Goal: Task Accomplishment & Management: Complete application form

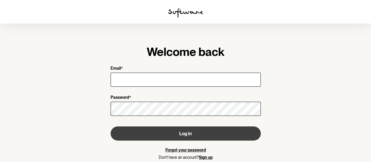
type input "[PERSON_NAME][EMAIL_ADDRESS][PERSON_NAME][DOMAIN_NAME]"
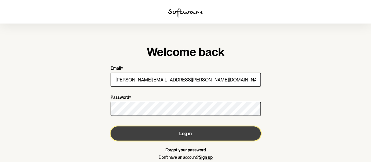
click at [209, 130] on button "Log in" at bounding box center [186, 133] width 150 height 14
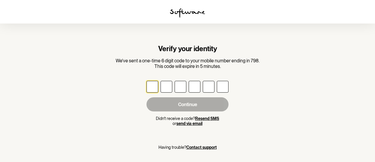
type input "4"
type input "8"
type input "2"
type input "8"
type input "3"
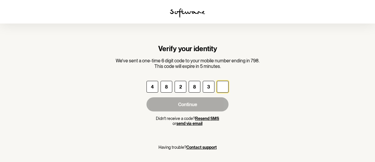
type input "0"
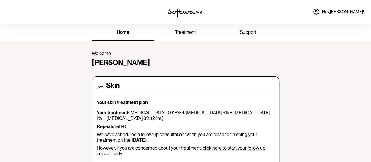
click at [181, 29] on span "treatment" at bounding box center [185, 32] width 21 height 6
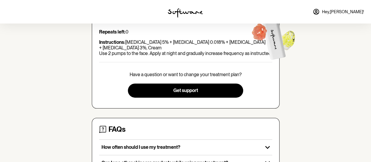
scroll to position [129, 0]
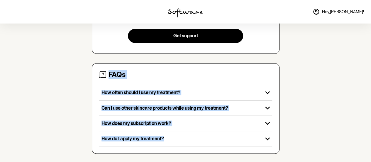
drag, startPoint x: 368, startPoint y: 151, endPoint x: 375, endPoint y: 106, distance: 44.8
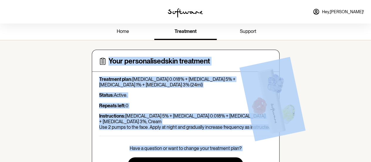
scroll to position [0, 0]
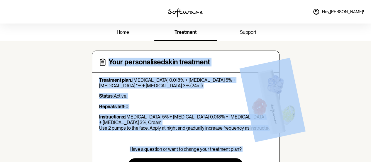
click at [244, 30] on span "support" at bounding box center [248, 32] width 16 height 6
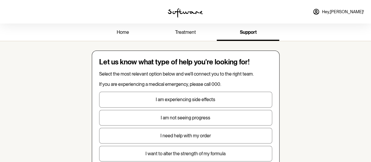
click at [348, 15] on link "Hey, Toby !" at bounding box center [338, 12] width 58 height 14
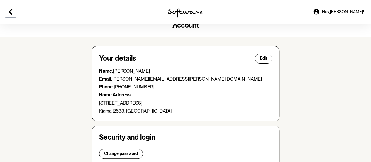
scroll to position [1, 0]
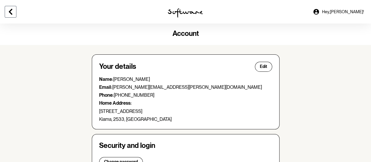
click at [10, 9] on icon at bounding box center [10, 11] width 7 height 7
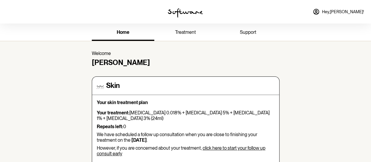
click at [191, 33] on span "treatment" at bounding box center [185, 32] width 21 height 6
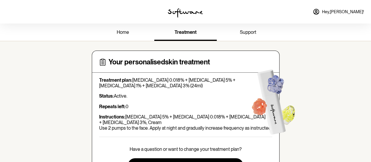
click at [244, 32] on span "support" at bounding box center [248, 32] width 16 height 6
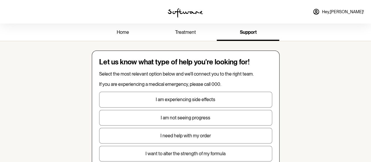
click at [346, 17] on link "Hey, Toby !" at bounding box center [338, 12] width 58 height 14
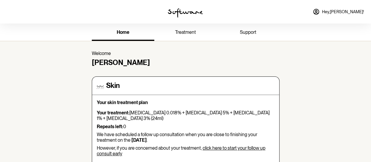
click at [224, 146] on link "click here to start your follow up consult early" at bounding box center [181, 150] width 169 height 11
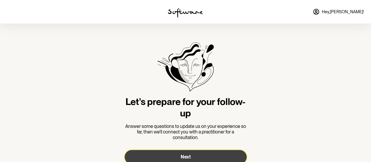
click at [206, 150] on button "Next" at bounding box center [186, 157] width 122 height 14
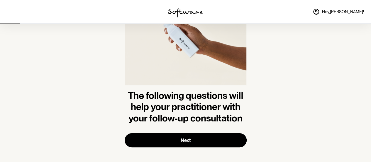
scroll to position [53, 0]
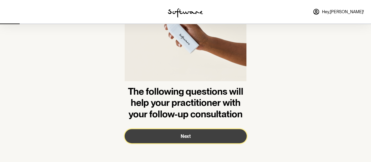
click at [181, 136] on span "Next" at bounding box center [186, 136] width 10 height 6
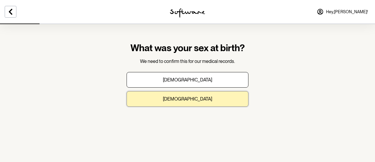
click at [191, 105] on button "[DEMOGRAPHIC_DATA]" at bounding box center [188, 99] width 122 height 16
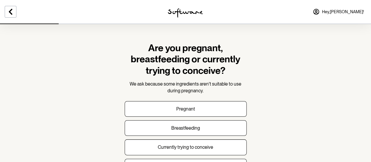
scroll to position [39, 0]
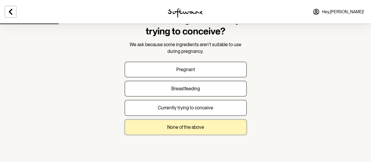
click at [190, 122] on button "None of the above" at bounding box center [186, 127] width 122 height 16
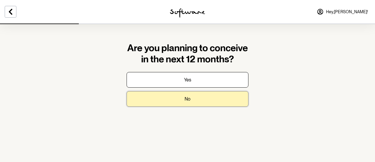
click at [189, 102] on button "No" at bounding box center [188, 99] width 122 height 16
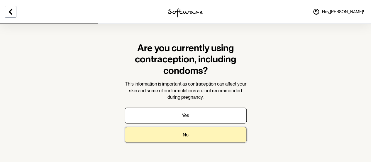
click at [201, 137] on button "No" at bounding box center [186, 135] width 122 height 16
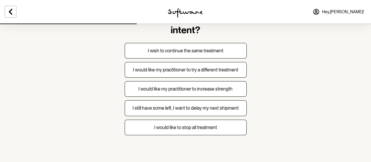
scroll to position [29, 0]
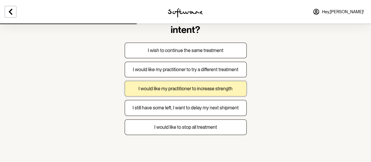
click at [189, 88] on p "I would like my practitioner to increase strength" at bounding box center [185, 89] width 94 height 6
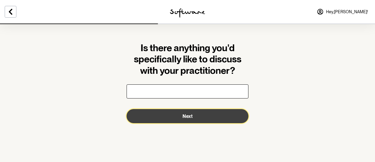
click at [196, 120] on button "Next" at bounding box center [188, 116] width 122 height 14
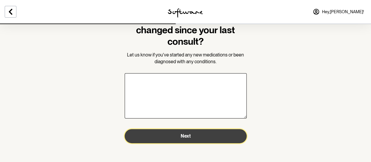
scroll to position [29, 0]
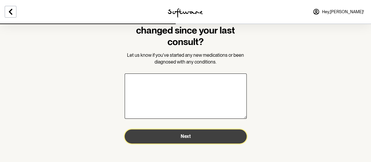
click at [190, 136] on span "Next" at bounding box center [186, 136] width 10 height 6
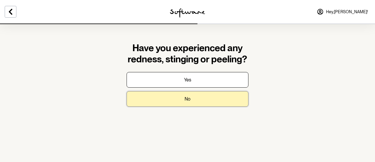
click at [183, 99] on button "No" at bounding box center [188, 99] width 122 height 16
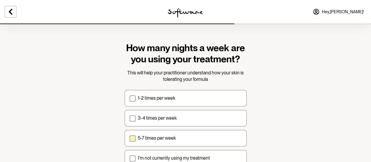
click at [134, 135] on span at bounding box center [133, 138] width 6 height 6
click at [130, 137] on input "5-7 times per week" at bounding box center [129, 137] width 0 height 0
checkbox input "true"
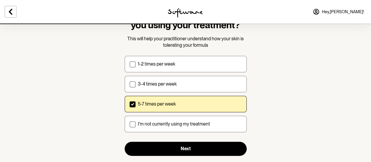
scroll to position [45, 0]
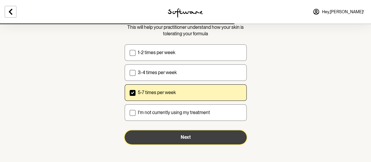
click at [174, 135] on button "Next" at bounding box center [186, 137] width 122 height 14
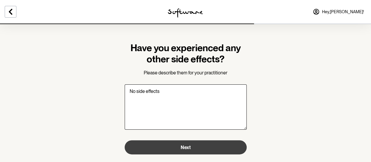
type textarea "No side effects"
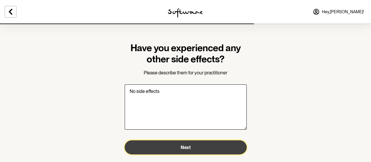
click at [201, 150] on button "Next" at bounding box center [186, 147] width 122 height 14
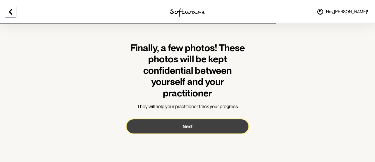
click at [183, 127] on span "Next" at bounding box center [188, 126] width 10 height 6
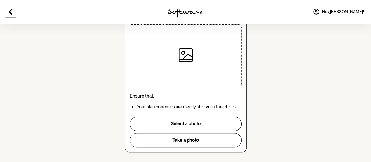
scroll to position [58, 0]
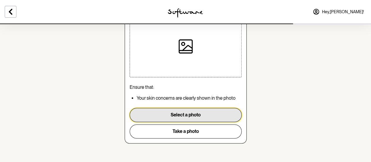
click at [186, 118] on button "Select a photo" at bounding box center [186, 115] width 112 height 14
click at [186, 119] on button "Select a photo" at bounding box center [186, 115] width 112 height 14
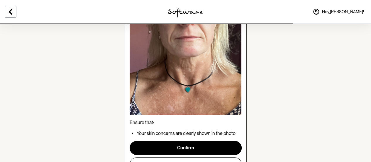
scroll to position [164, 0]
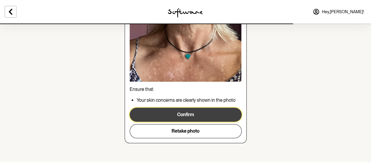
click at [192, 117] on button "Confirm" at bounding box center [186, 114] width 112 height 14
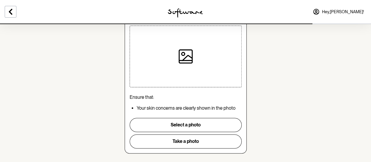
scroll to position [58, 0]
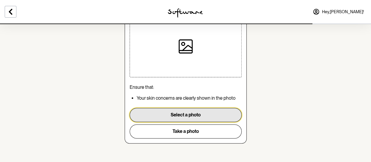
click at [186, 114] on button "Select a photo" at bounding box center [186, 115] width 112 height 14
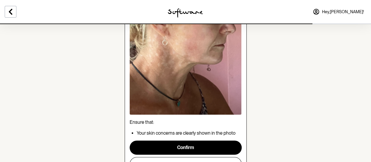
scroll to position [132, 0]
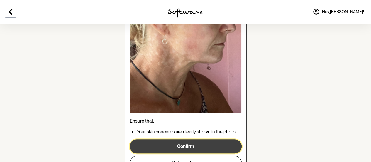
click at [169, 150] on button "Confirm" at bounding box center [186, 146] width 112 height 14
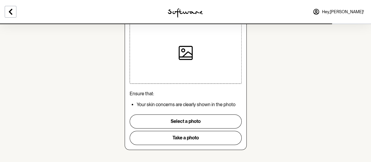
scroll to position [58, 0]
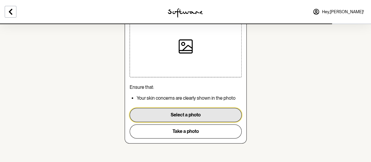
click at [185, 112] on button "Select a photo" at bounding box center [186, 115] width 112 height 14
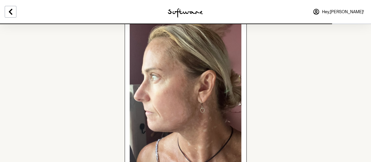
scroll to position [141, 0]
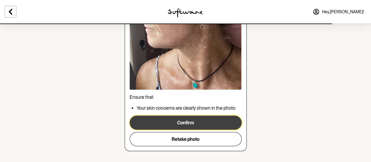
click at [193, 120] on button "Confirm" at bounding box center [186, 122] width 112 height 14
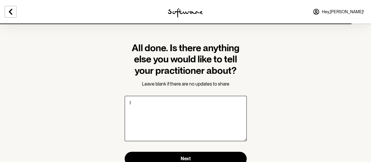
type textarea "I"
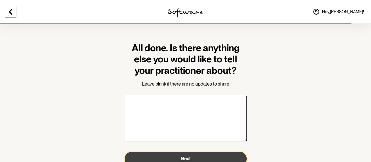
click at [240, 155] on button "Next" at bounding box center [186, 158] width 122 height 14
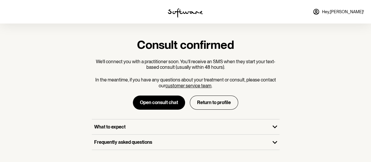
scroll to position [2, 0]
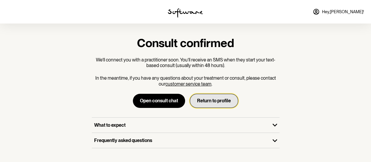
click at [223, 99] on button "Return to profile" at bounding box center [214, 101] width 48 height 14
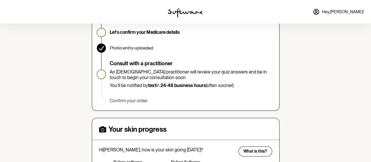
scroll to position [92, 0]
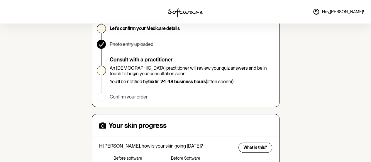
click at [98, 30] on span at bounding box center [101, 28] width 9 height 9
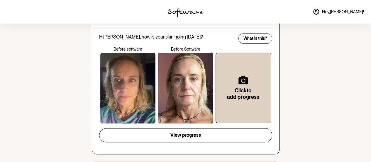
scroll to position [0, 0]
